Goal: Obtain resource: Download file/media

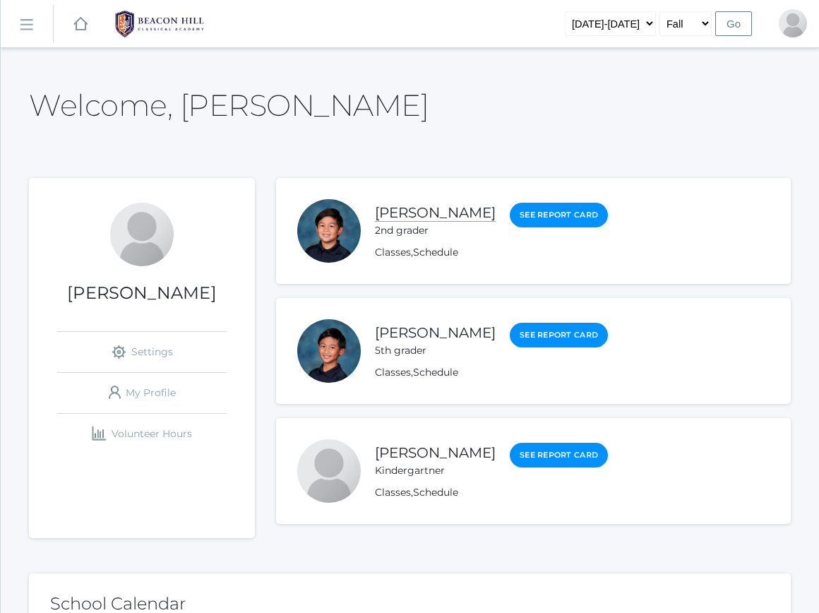
click at [449, 211] on link "[PERSON_NAME]" at bounding box center [435, 213] width 121 height 18
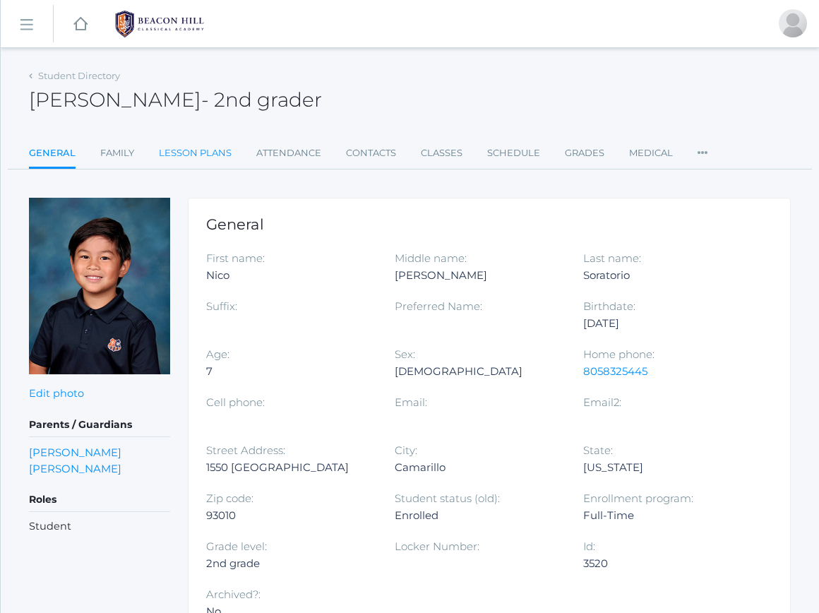
click at [207, 151] on link "Lesson Plans" at bounding box center [195, 153] width 73 height 28
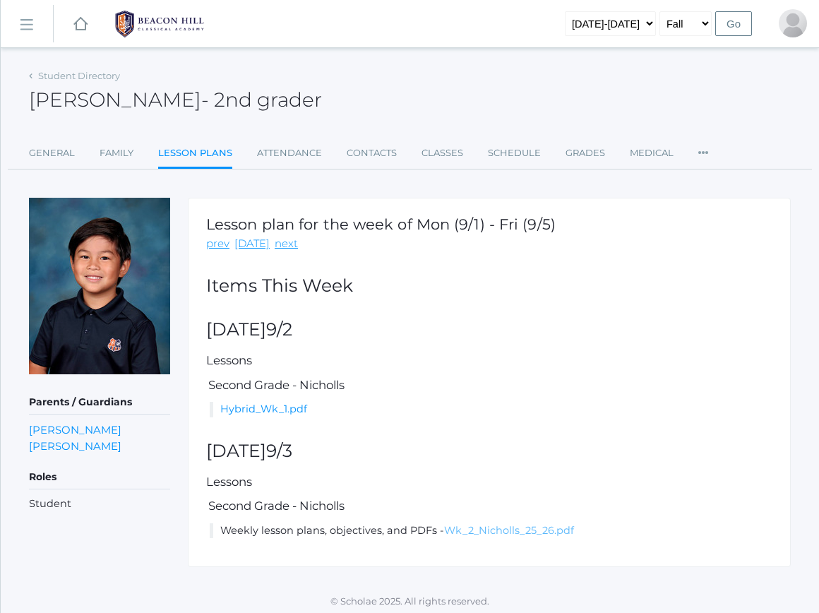
click at [476, 529] on link "Wk_2_Nicholls_25_26.pdf" at bounding box center [509, 530] width 130 height 13
click at [284, 404] on link "Hybrid_Wk_1.pdf" at bounding box center [263, 408] width 87 height 13
click at [79, 25] on rect at bounding box center [80, 24] width 17 height 17
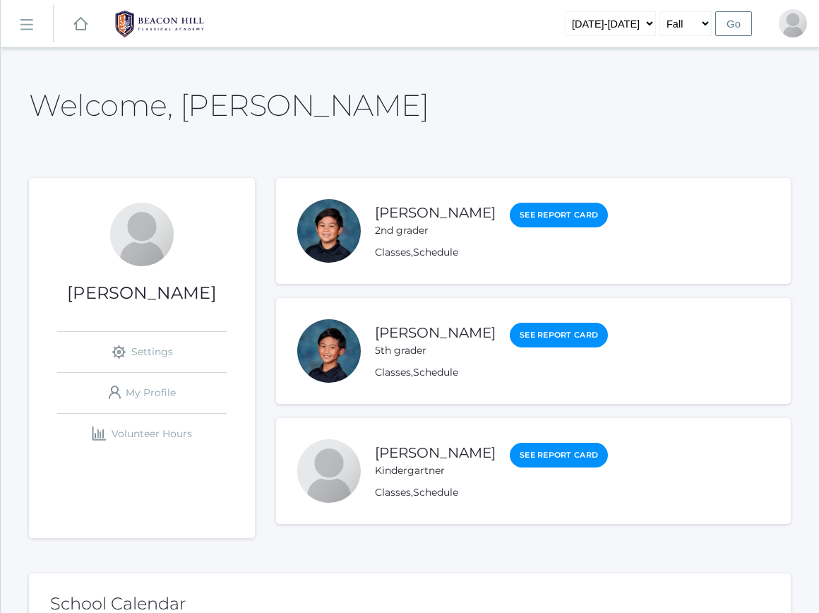
click at [431, 323] on div "[PERSON_NAME] 5th grader" at bounding box center [435, 340] width 121 height 36
click at [431, 330] on link "[PERSON_NAME]" at bounding box center [435, 333] width 121 height 18
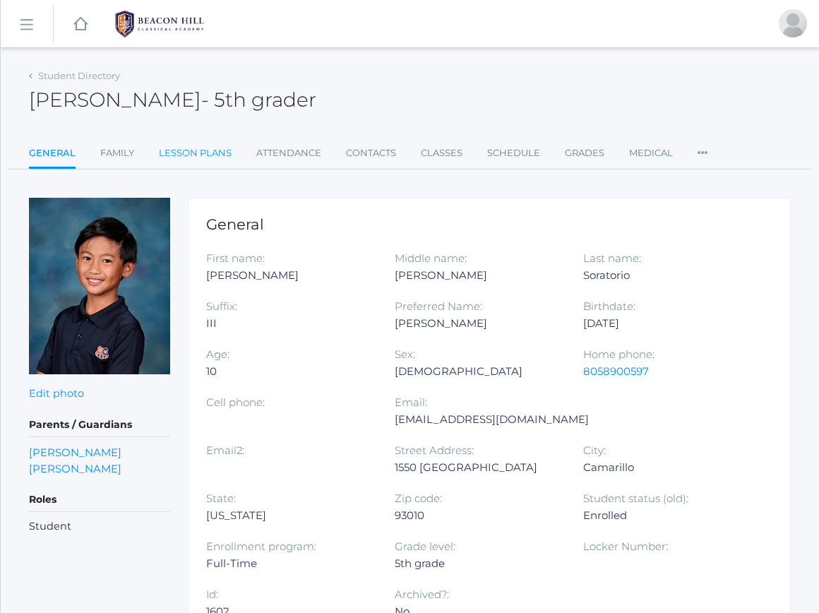
click at [206, 143] on link "Lesson Plans" at bounding box center [195, 153] width 73 height 28
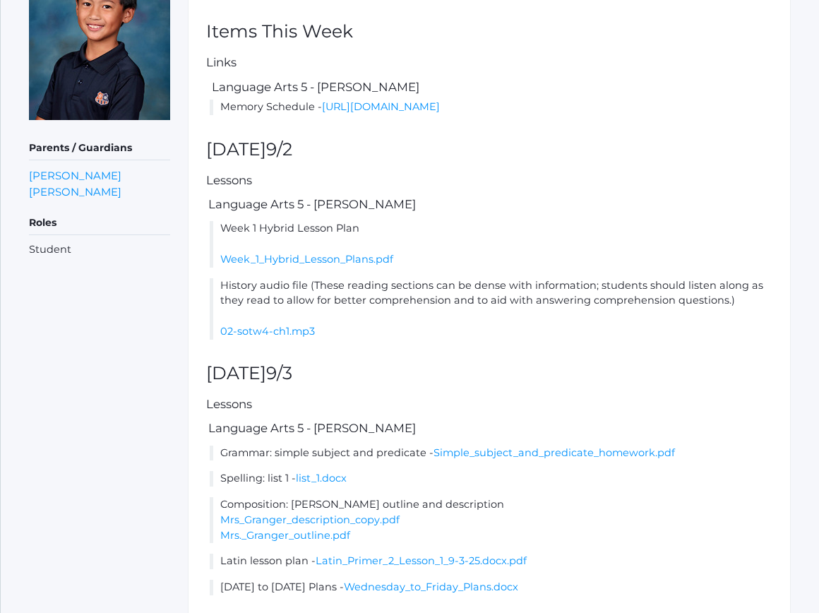
scroll to position [282, 0]
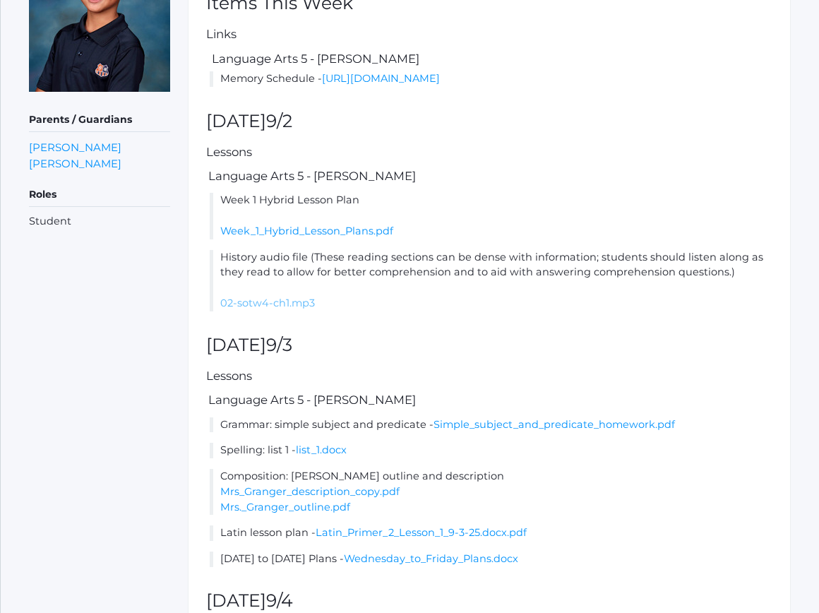
click at [272, 309] on link "02-sotw4-ch1.mp3" at bounding box center [267, 302] width 95 height 13
click at [483, 431] on link "Simple_subject_and_predicate_homework.pdf" at bounding box center [553, 424] width 241 height 13
click at [334, 456] on link "list_1.docx" at bounding box center [321, 449] width 51 height 13
click at [330, 498] on link "Mrs_Granger_description_copy.pdf" at bounding box center [309, 491] width 179 height 13
click at [316, 513] on link "Mrs._Granger_outline.pdf" at bounding box center [285, 506] width 130 height 13
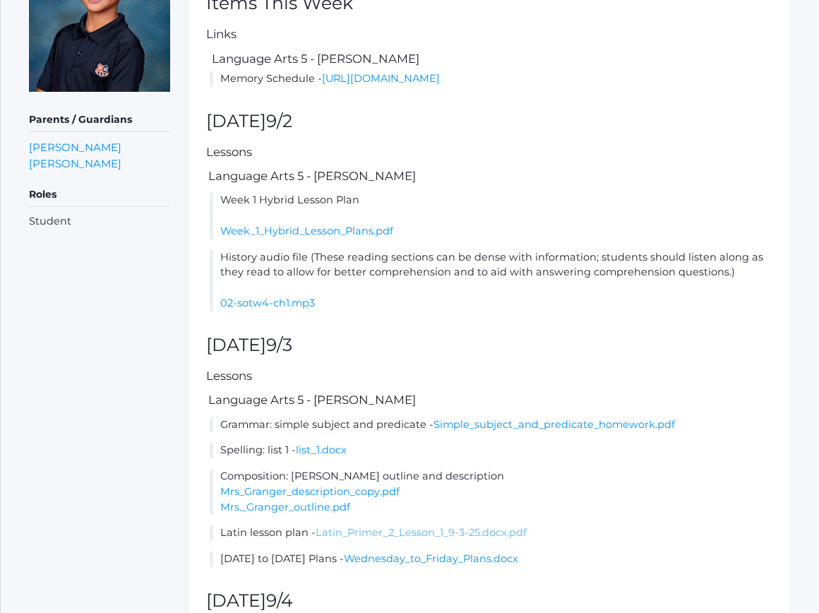
click at [404, 538] on link "Latin_Primer_2_Lesson_1_9-3-25.docx.pdf" at bounding box center [420, 532] width 211 height 13
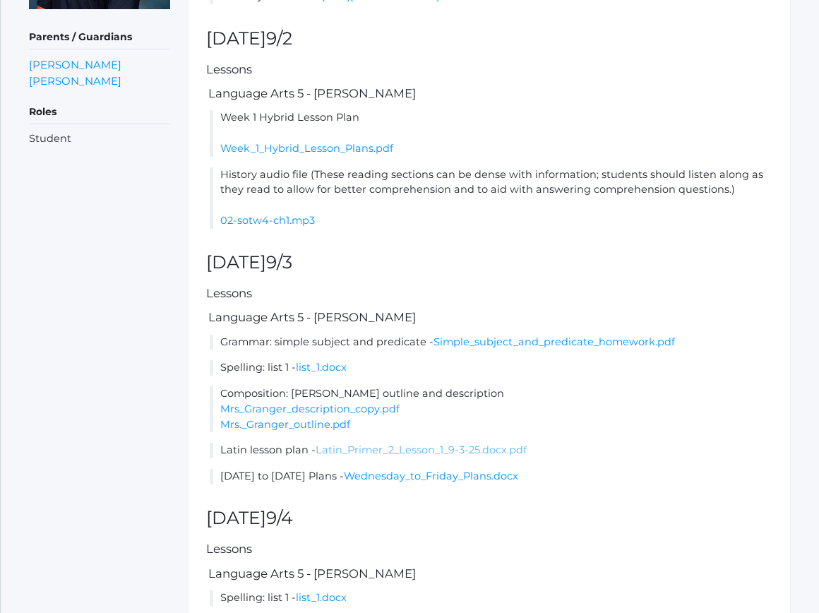
scroll to position [367, 0]
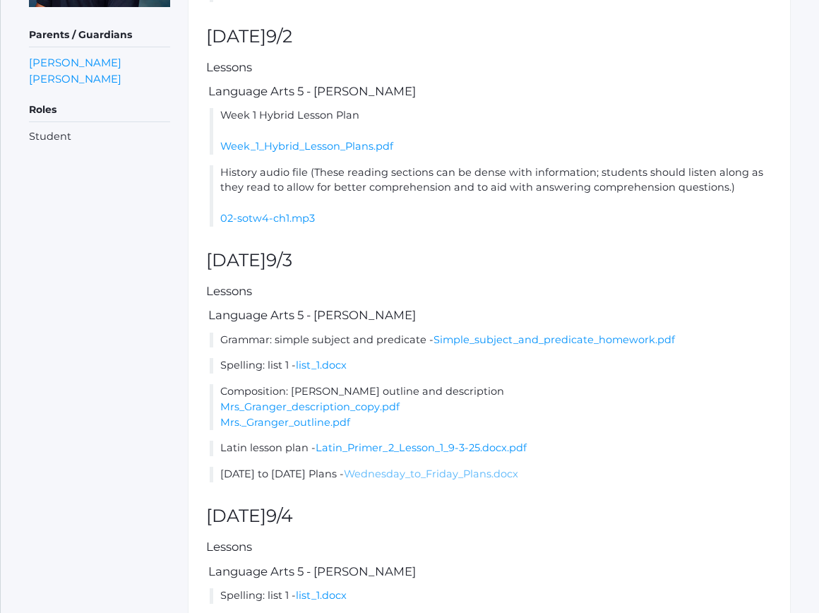
click at [466, 480] on link "Wednesday_to_Friday_Plans.docx" at bounding box center [431, 473] width 174 height 13
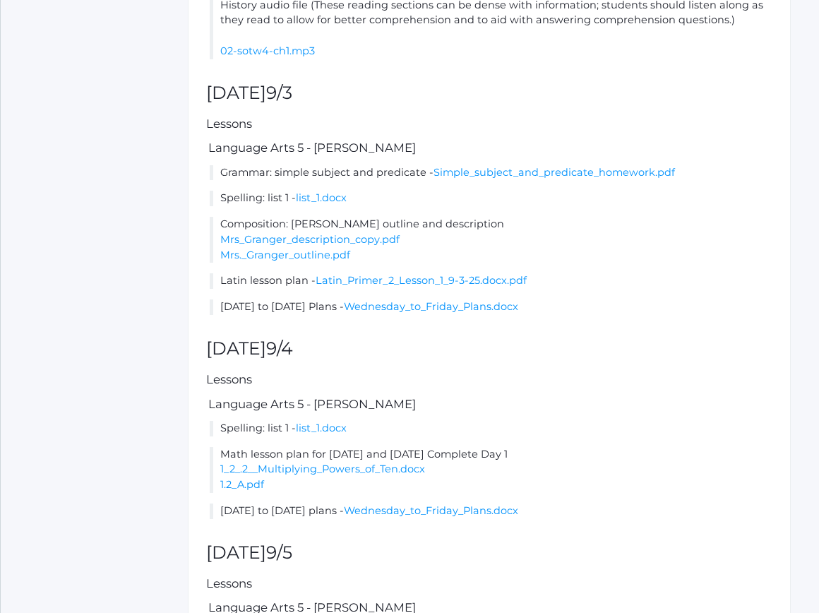
scroll to position [536, 0]
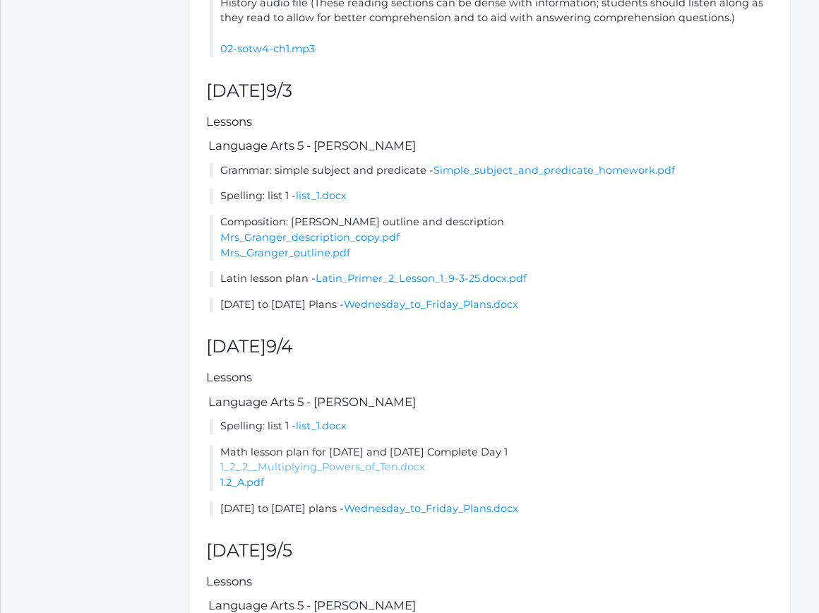
click at [344, 473] on link "1_2_.2__Multiplying_Powers_of_Ten.docx" at bounding box center [322, 466] width 205 height 13
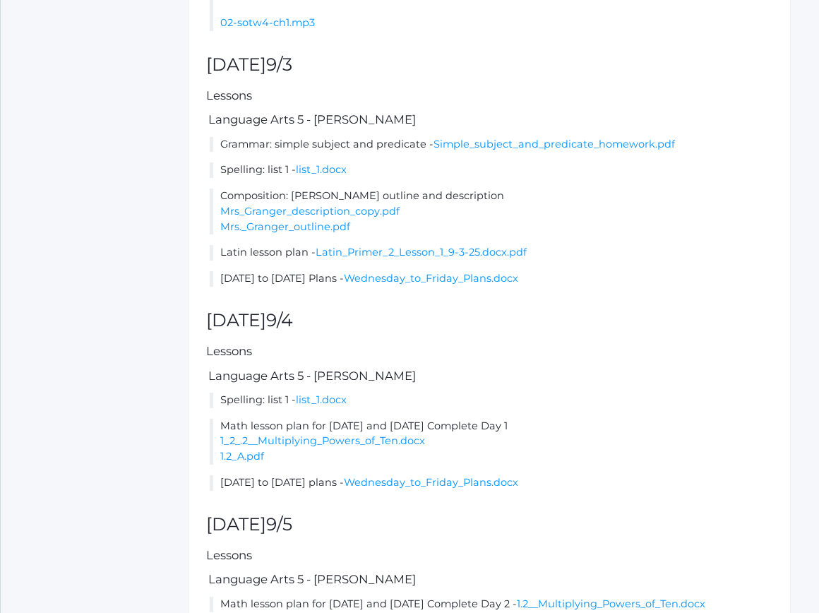
scroll to position [565, 0]
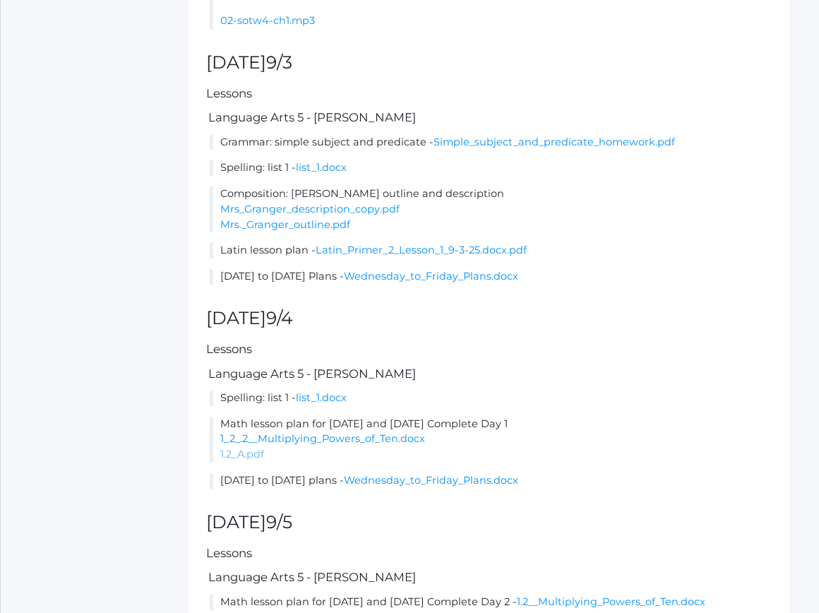
click at [252, 460] on link "1.2_A.pdf" at bounding box center [242, 453] width 44 height 13
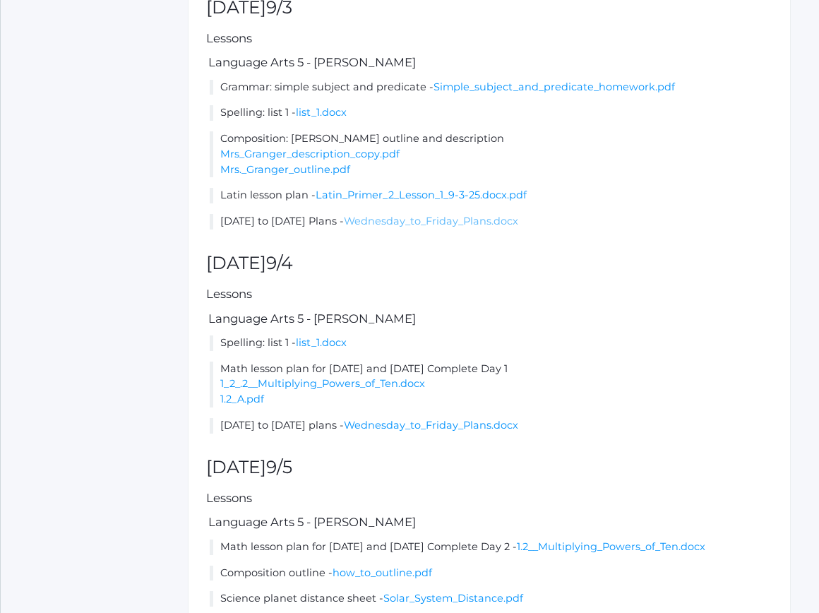
scroll to position [621, 0]
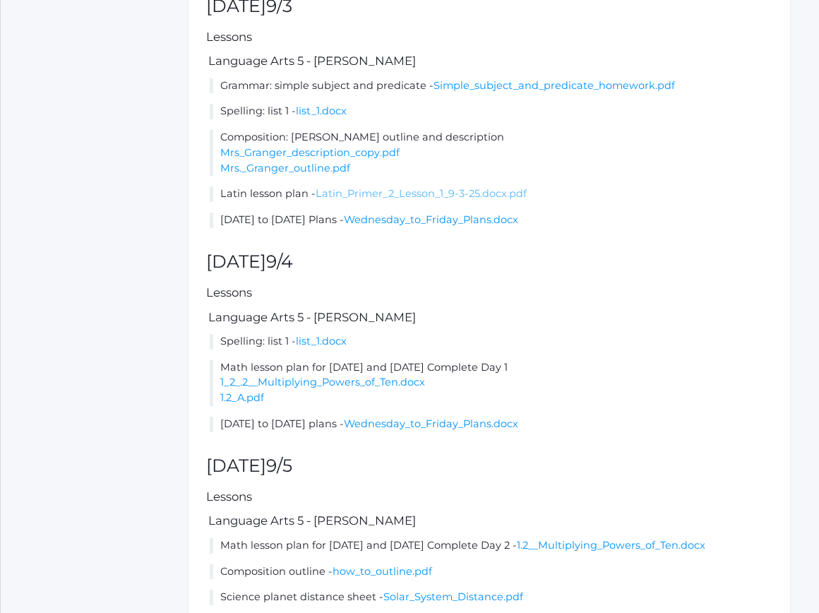
click at [494, 200] on link "Latin_Primer_2_Lesson_1_9-3-25.docx.pdf" at bounding box center [420, 193] width 211 height 13
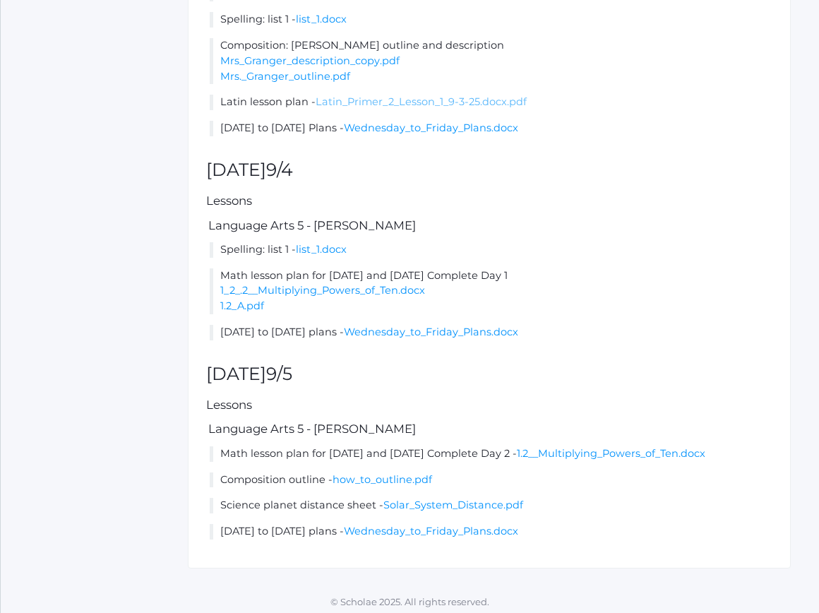
scroll to position [733, 0]
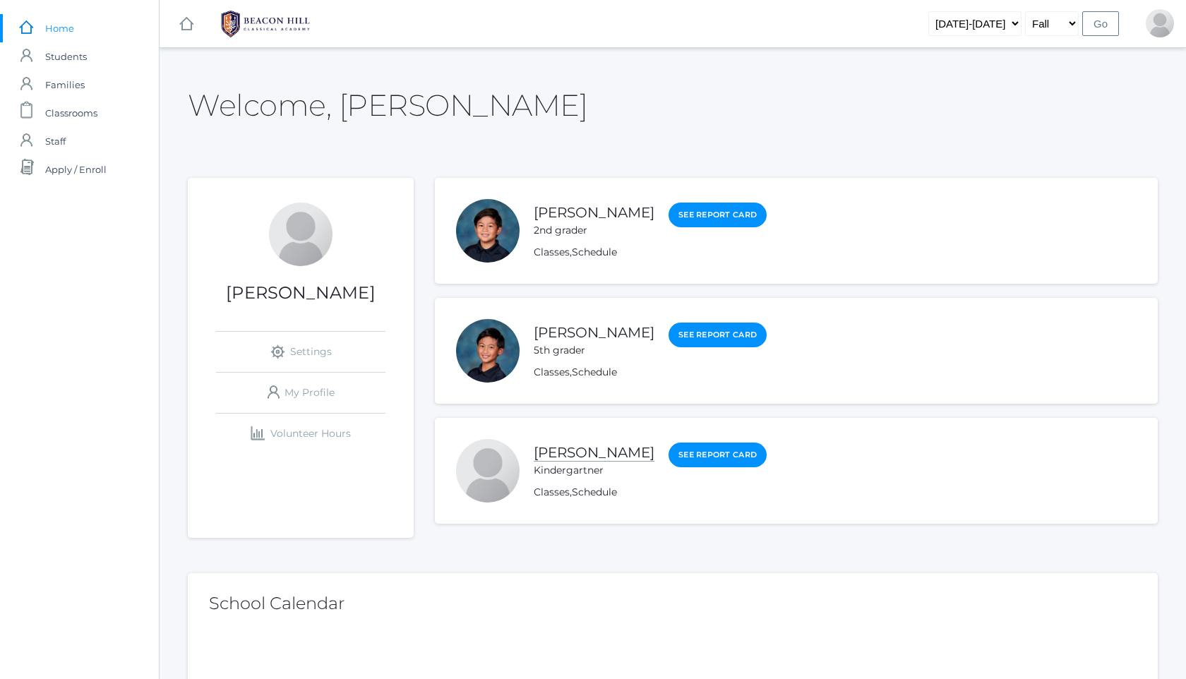
click at [585, 454] on link "[PERSON_NAME]" at bounding box center [594, 453] width 121 height 18
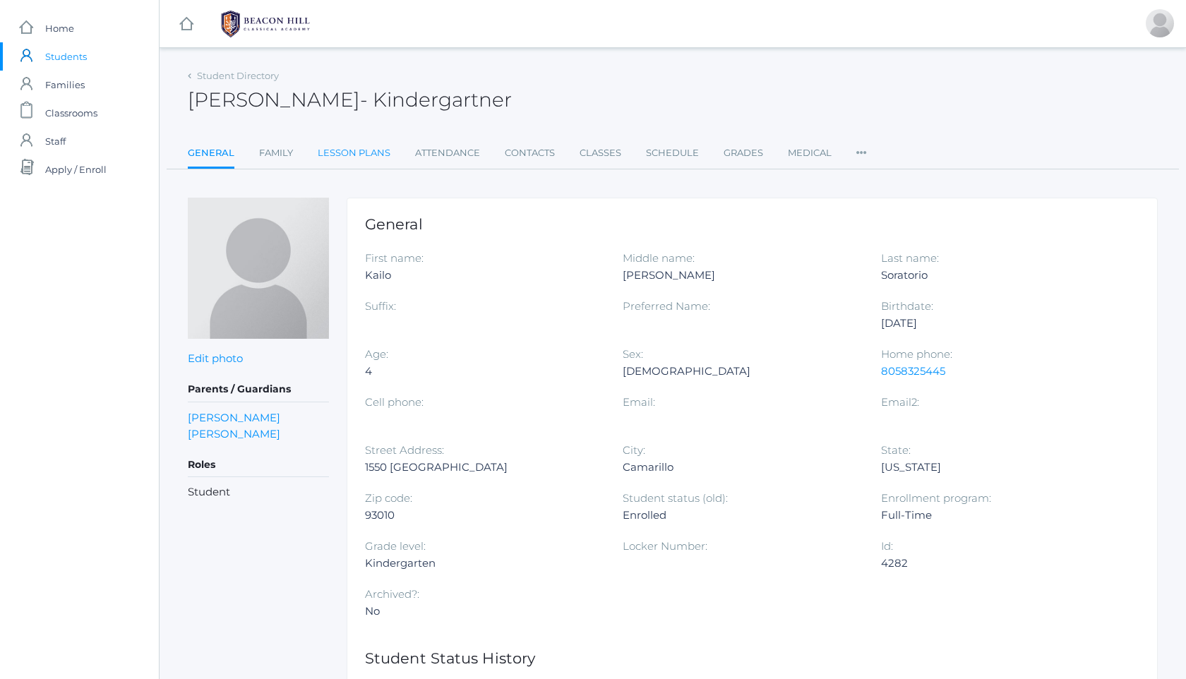
click at [361, 153] on link "Lesson Plans" at bounding box center [354, 153] width 73 height 28
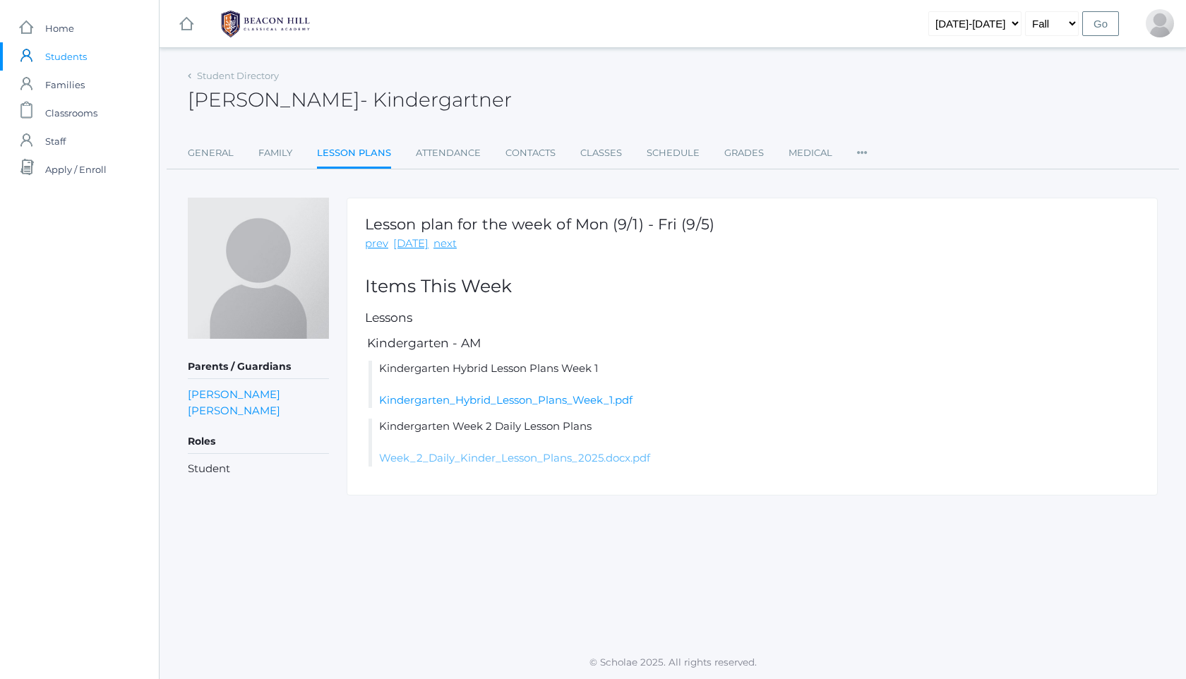
click at [452, 464] on link "Week_2_Daily_Kinder_Lesson_Plans_2025.docx.pdf" at bounding box center [514, 457] width 271 height 13
